Goal: Task Accomplishment & Management: Complete application form

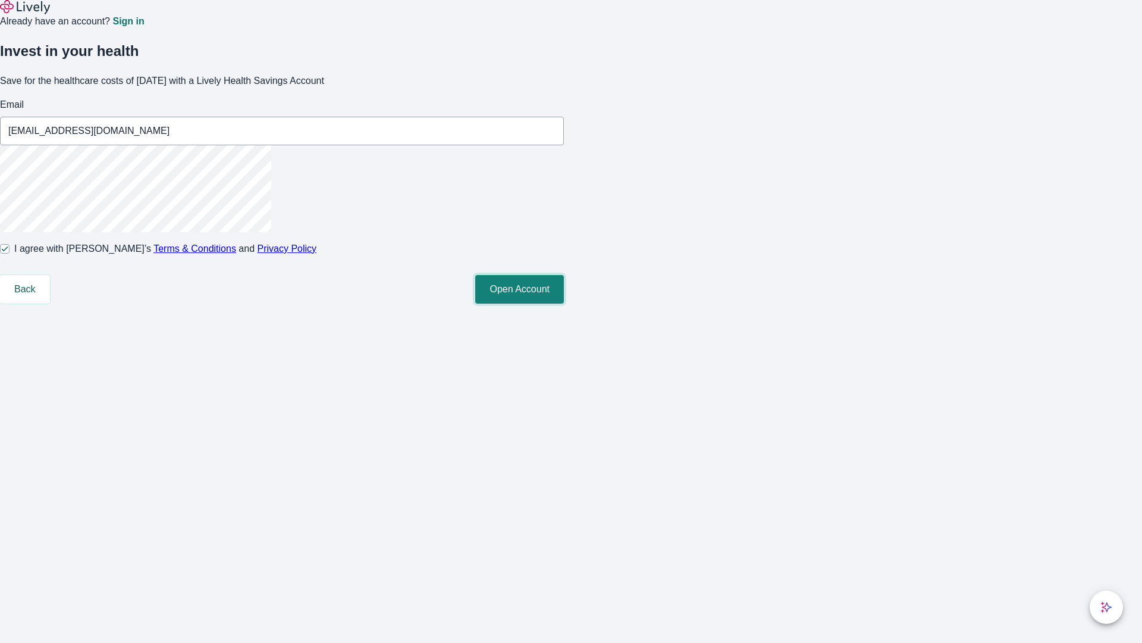
click at [564, 303] on button "Open Account" at bounding box center [519, 289] width 89 height 29
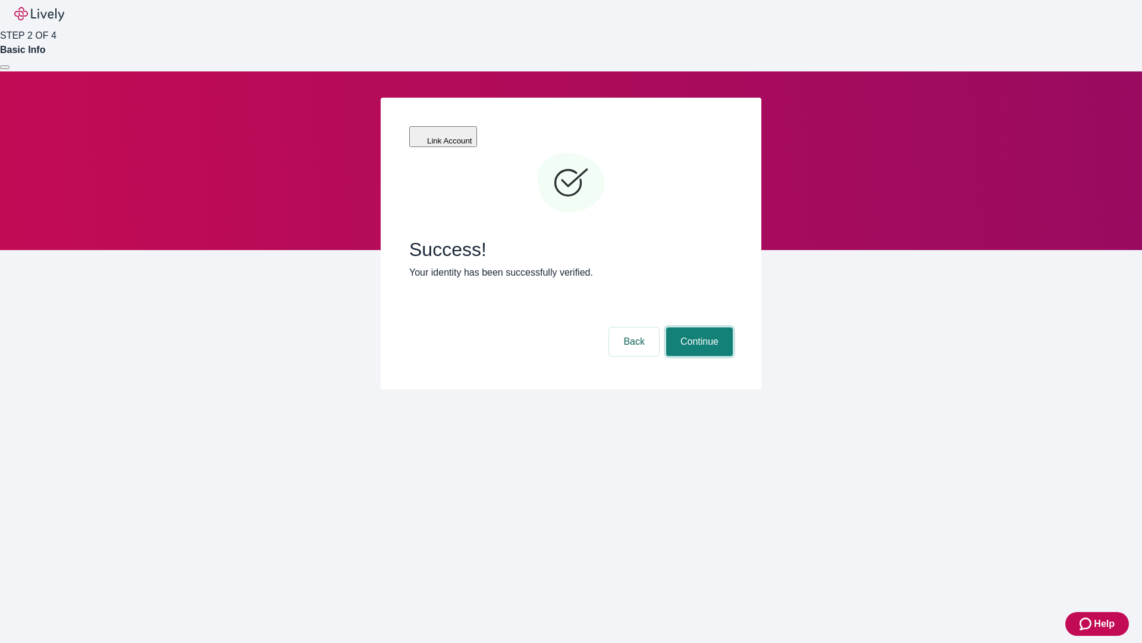
click at [698, 327] on button "Continue" at bounding box center [699, 341] width 67 height 29
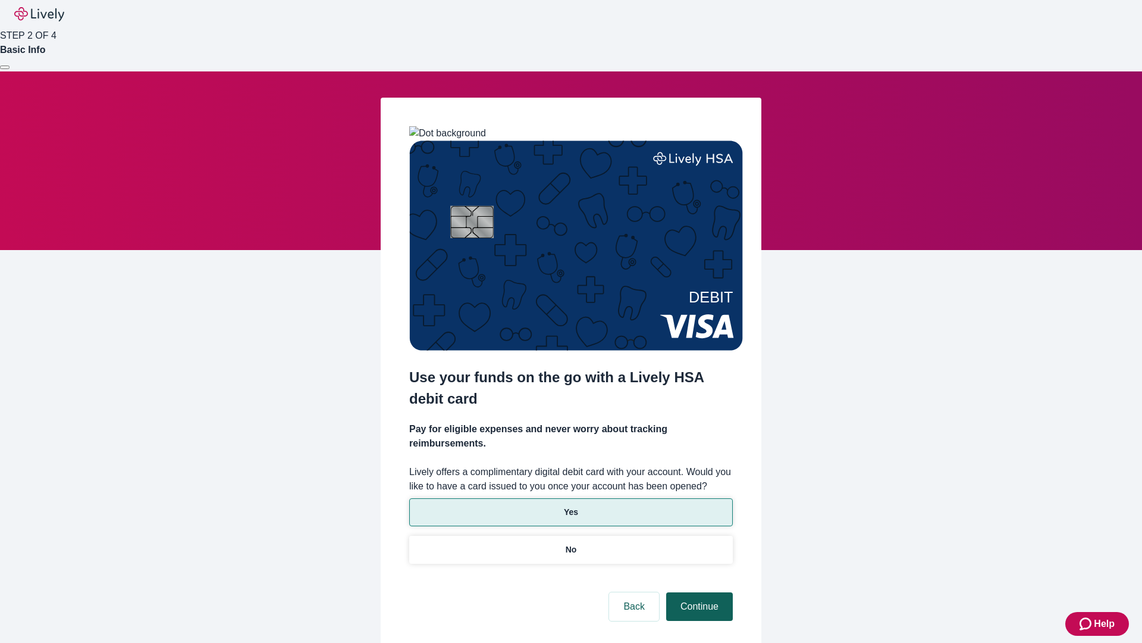
click at [571, 506] on p "Yes" at bounding box center [571, 512] width 14 height 12
click at [698, 592] on button "Continue" at bounding box center [699, 606] width 67 height 29
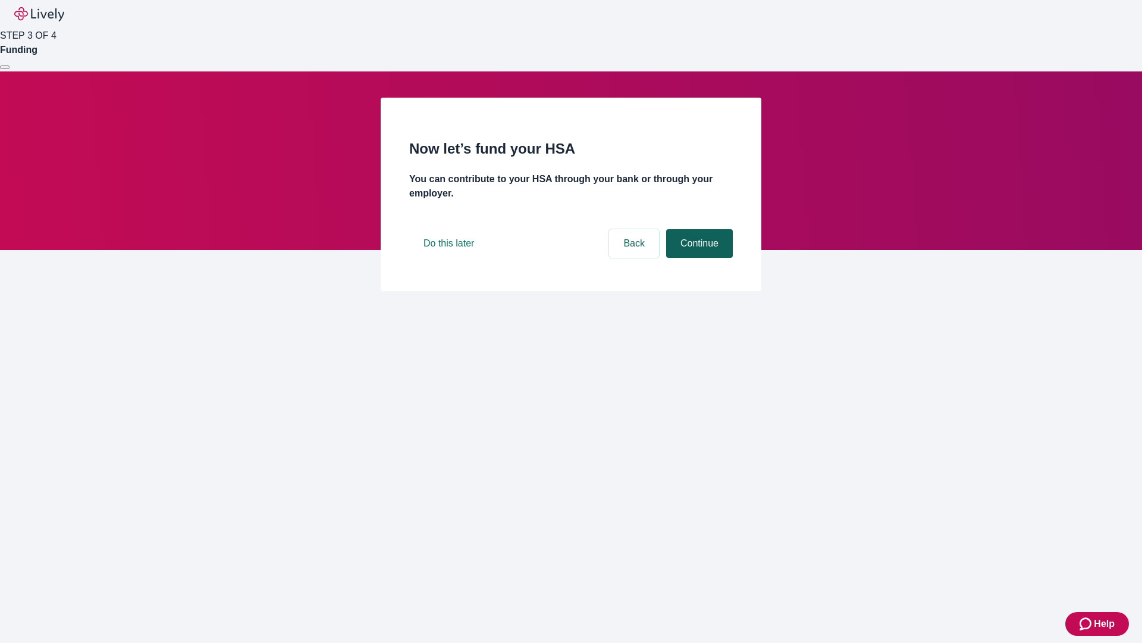
click at [698, 258] on button "Continue" at bounding box center [699, 243] width 67 height 29
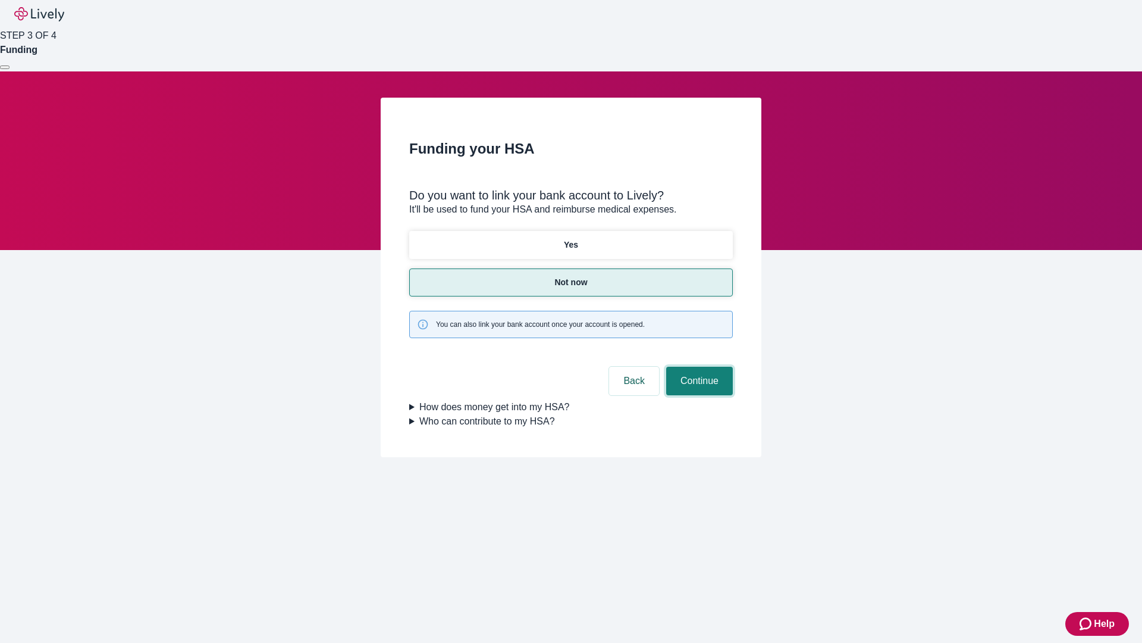
click at [698, 366] on button "Continue" at bounding box center [699, 380] width 67 height 29
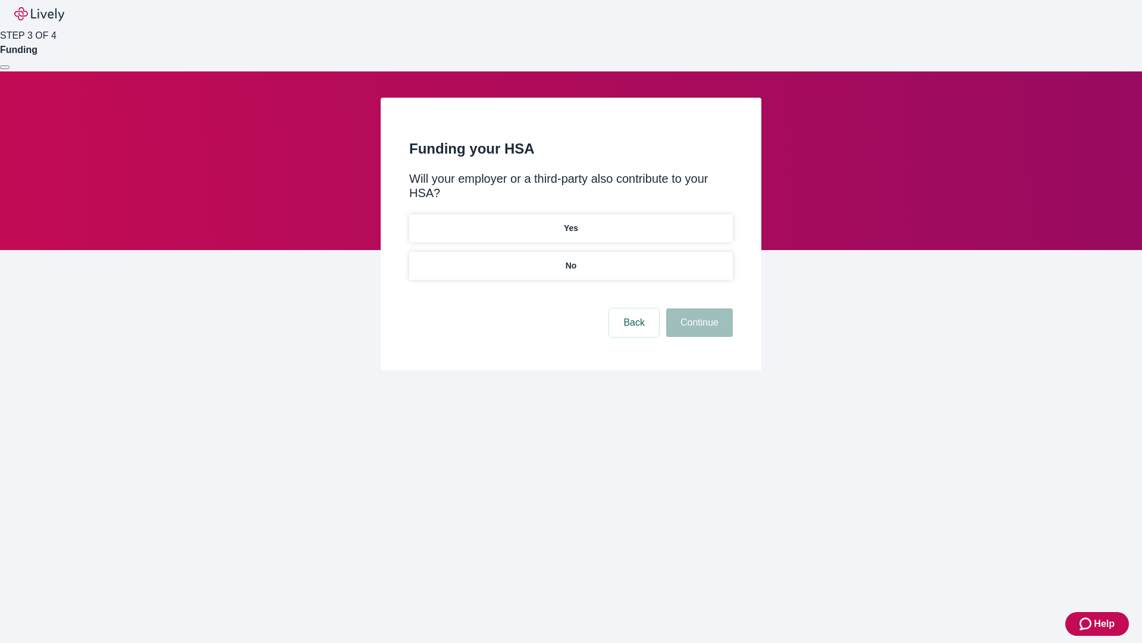
click at [571, 259] on p "No" at bounding box center [571, 265] width 11 height 12
click at [698, 308] on button "Continue" at bounding box center [699, 322] width 67 height 29
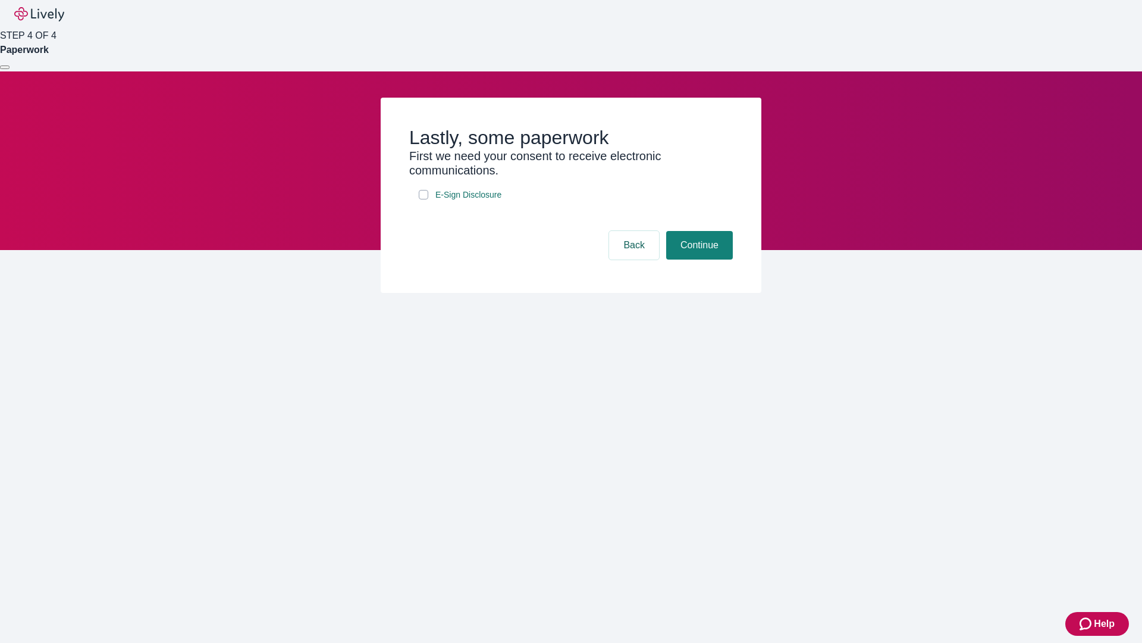
click at [424, 199] on input "E-Sign Disclosure" at bounding box center [424, 195] width 10 height 10
checkbox input "true"
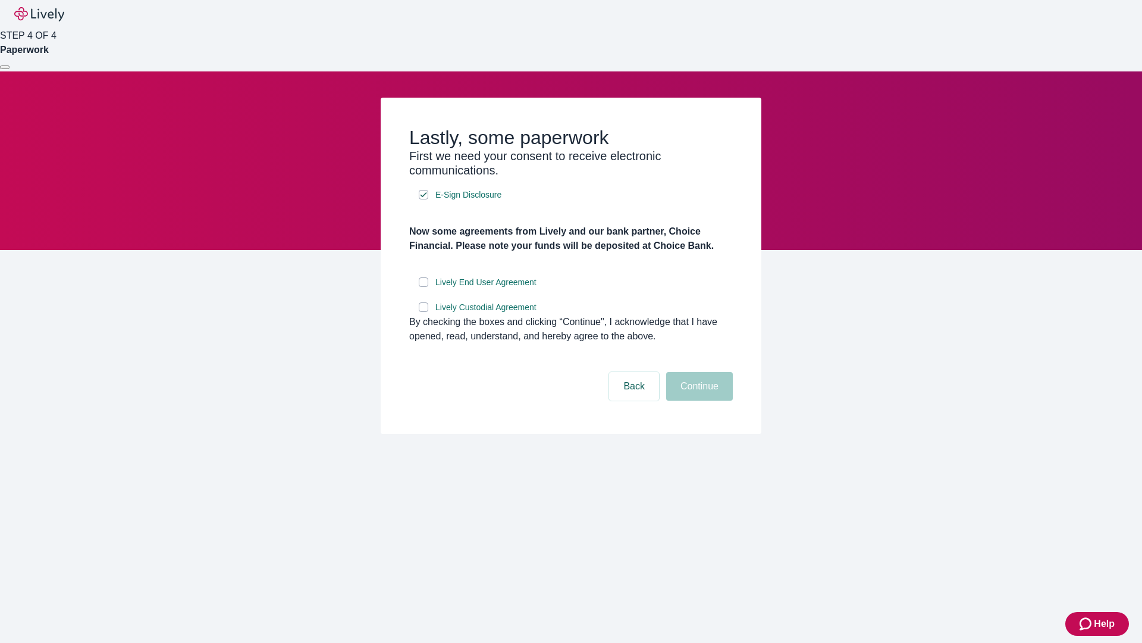
click at [424, 287] on input "Lively End User Agreement" at bounding box center [424, 282] width 10 height 10
checkbox input "true"
click at [424, 312] on input "Lively Custodial Agreement" at bounding box center [424, 307] width 10 height 10
checkbox input "true"
click at [698, 400] on button "Continue" at bounding box center [699, 386] width 67 height 29
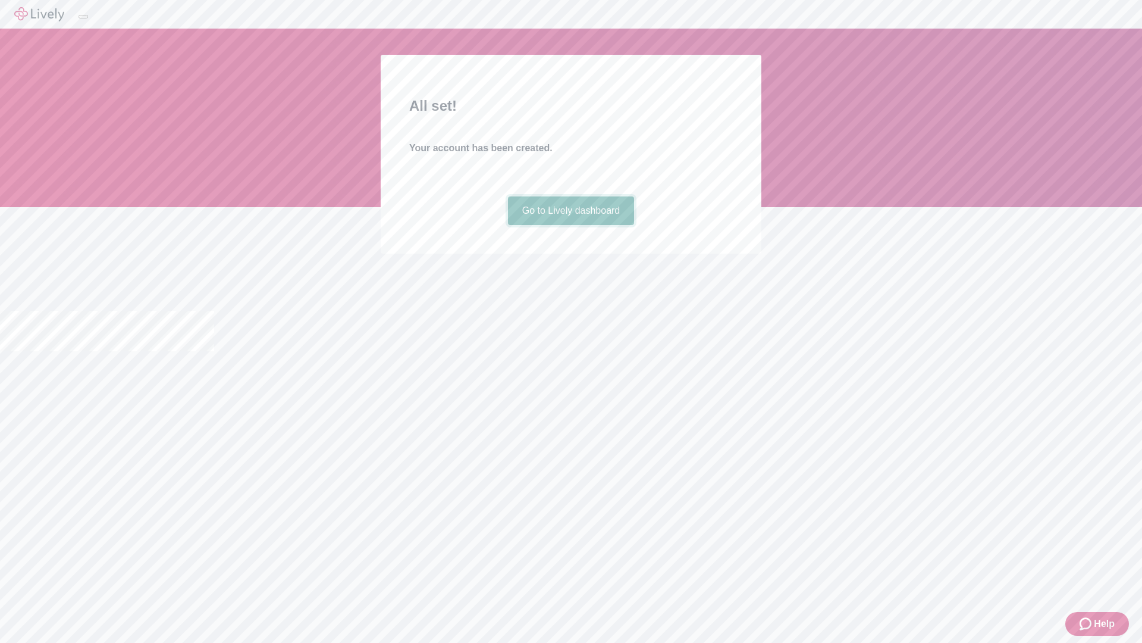
click at [571, 225] on link "Go to Lively dashboard" at bounding box center [571, 210] width 127 height 29
